Goal: Task Accomplishment & Management: Manage account settings

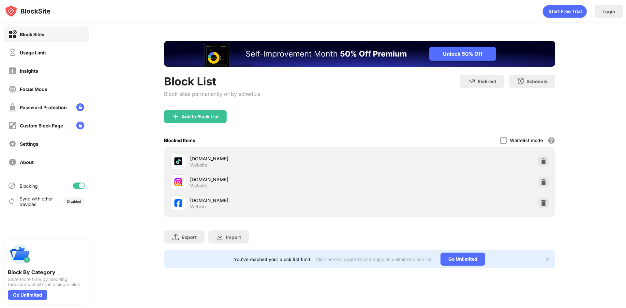
click at [547, 186] on div at bounding box center [543, 182] width 10 height 10
